Goal: Transaction & Acquisition: Download file/media

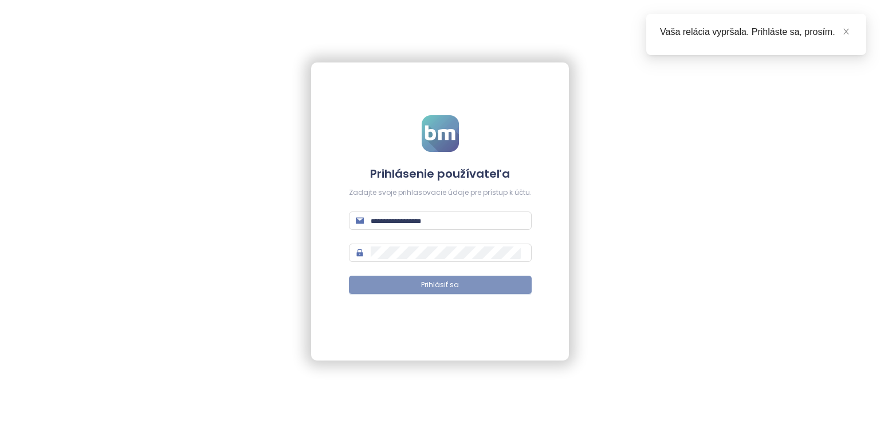
type input "**********"
click at [499, 286] on button "Prihlásiť sa" at bounding box center [440, 285] width 183 height 18
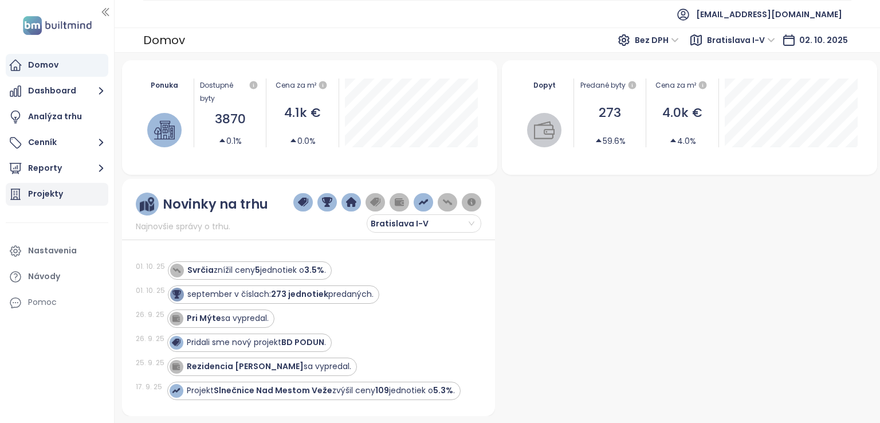
click at [62, 191] on div "Projekty" at bounding box center [57, 194] width 103 height 23
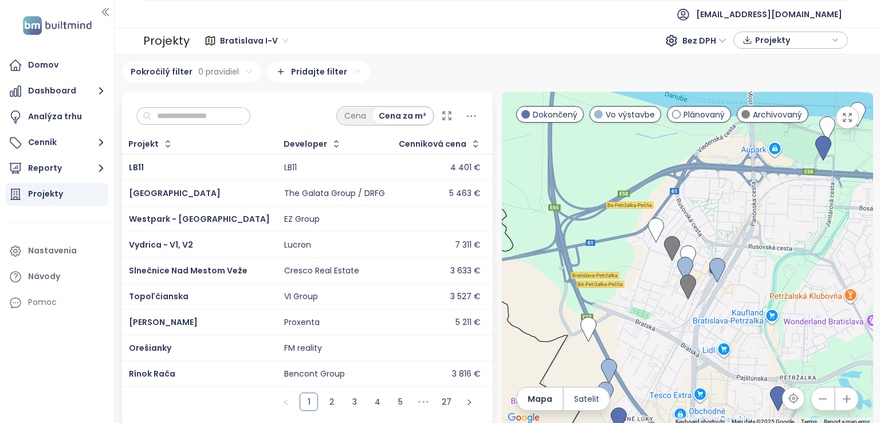
drag, startPoint x: 716, startPoint y: 168, endPoint x: 677, endPoint y: 299, distance: 135.6
click at [678, 294] on div at bounding box center [687, 259] width 371 height 334
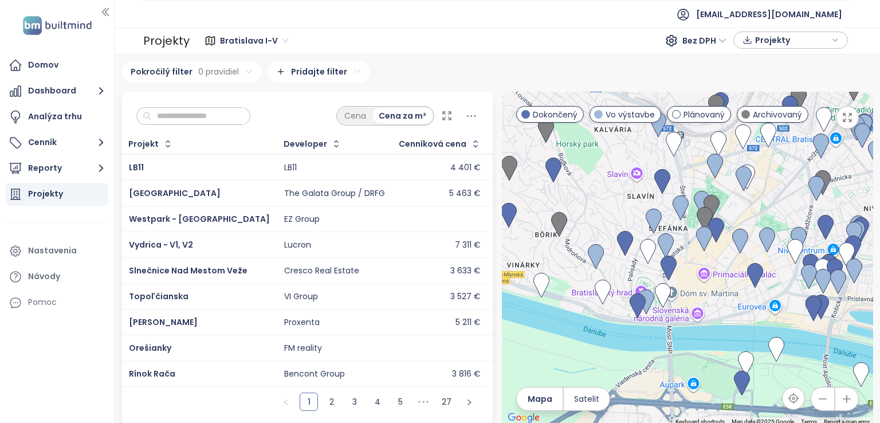
drag, startPoint x: 704, startPoint y: 283, endPoint x: 700, endPoint y: 307, distance: 24.4
click at [704, 314] on div at bounding box center [687, 259] width 371 height 334
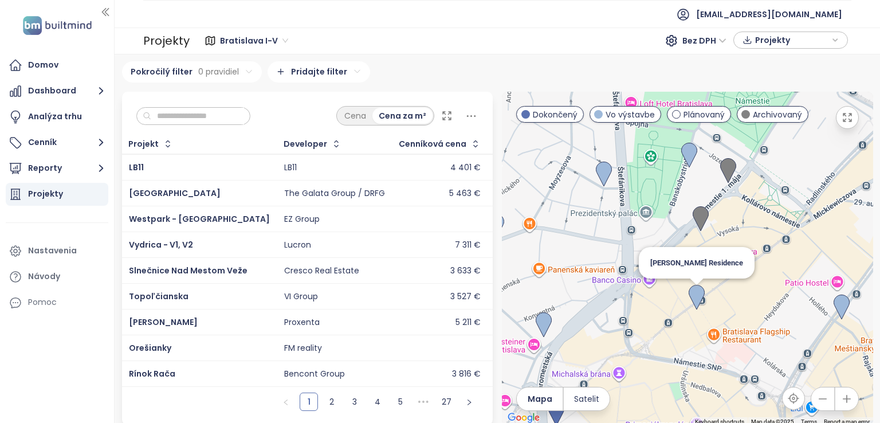
click at [693, 296] on img at bounding box center [697, 297] width 16 height 25
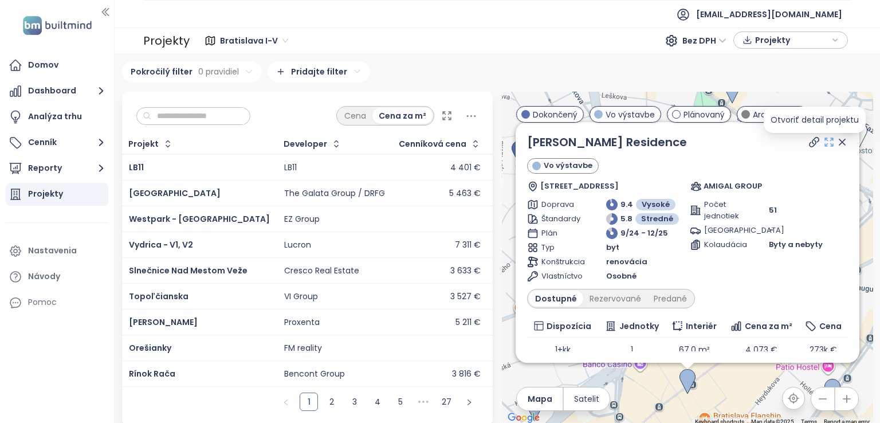
click at [823, 147] on icon at bounding box center [828, 141] width 11 height 11
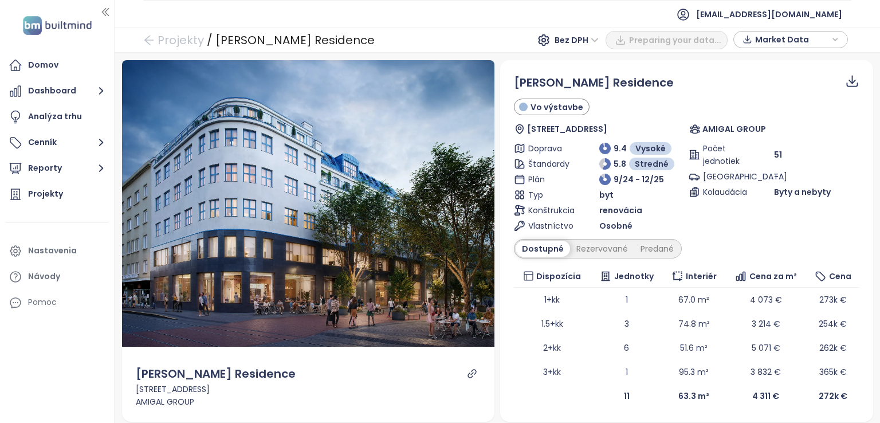
click at [849, 80] on icon at bounding box center [852, 79] width 7 height 9
click at [845, 78] on icon at bounding box center [852, 81] width 14 height 14
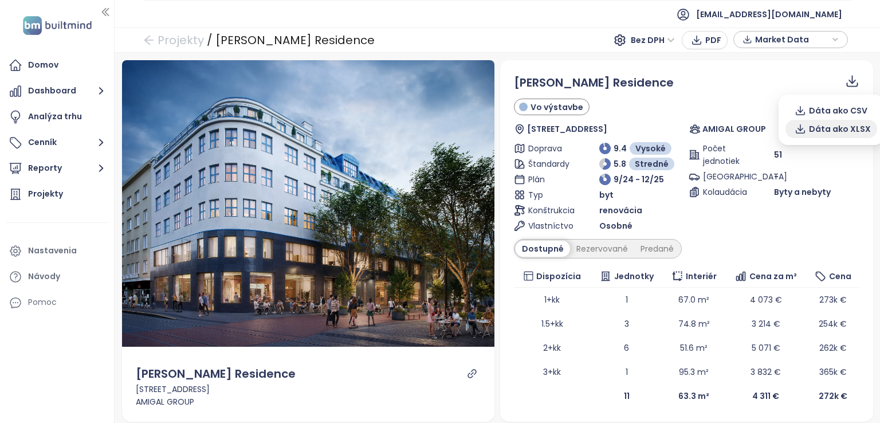
click at [830, 127] on span "Dáta ako XLSX" at bounding box center [840, 129] width 62 height 13
